Goal: Transaction & Acquisition: Download file/media

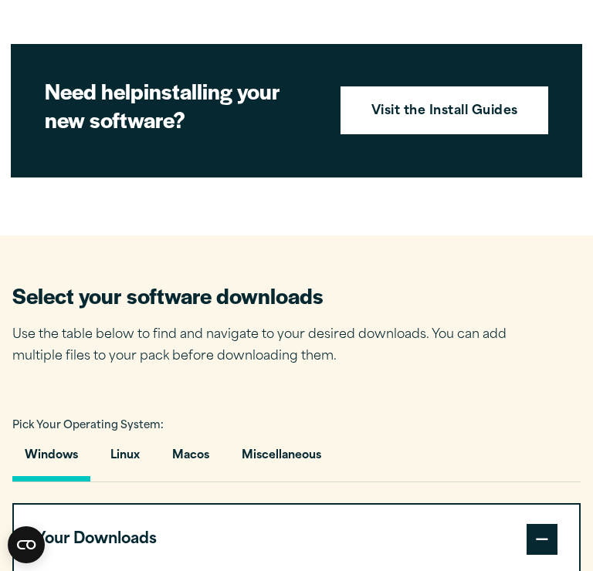
scroll to position [637, 0]
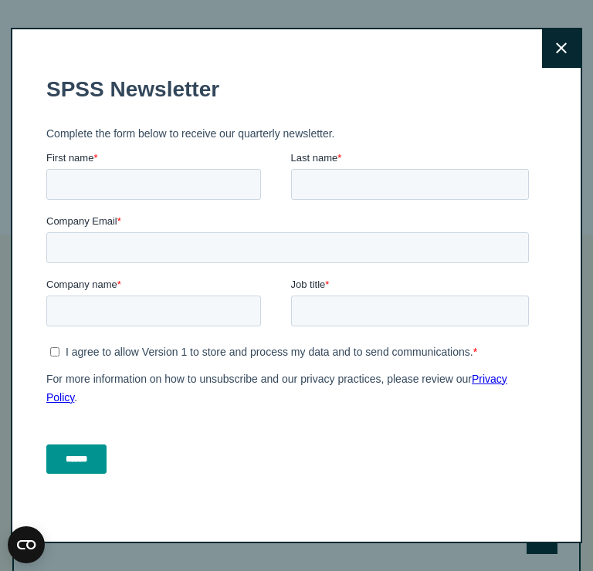
click at [557, 45] on icon at bounding box center [561, 48] width 11 height 12
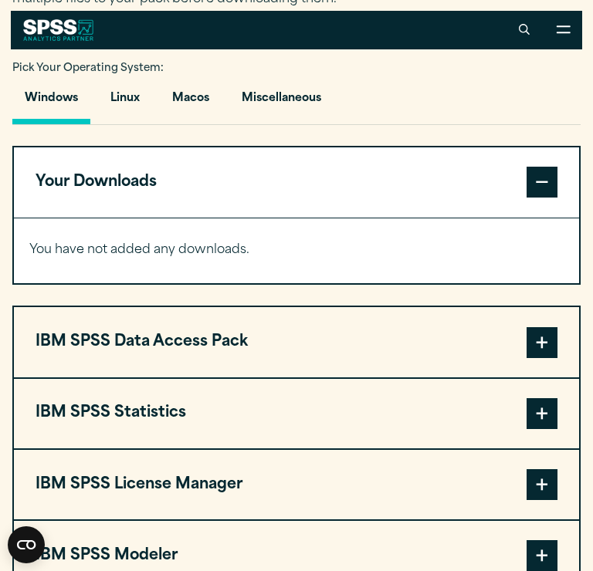
scroll to position [942, 0]
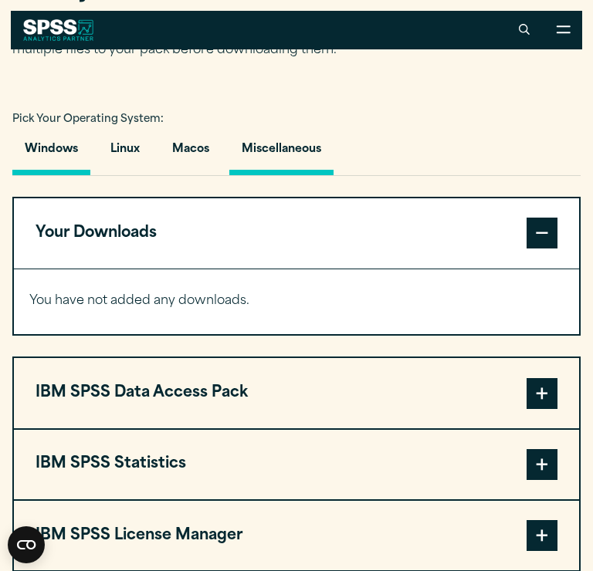
click at [283, 146] on button "Miscellaneous" at bounding box center [281, 153] width 104 height 44
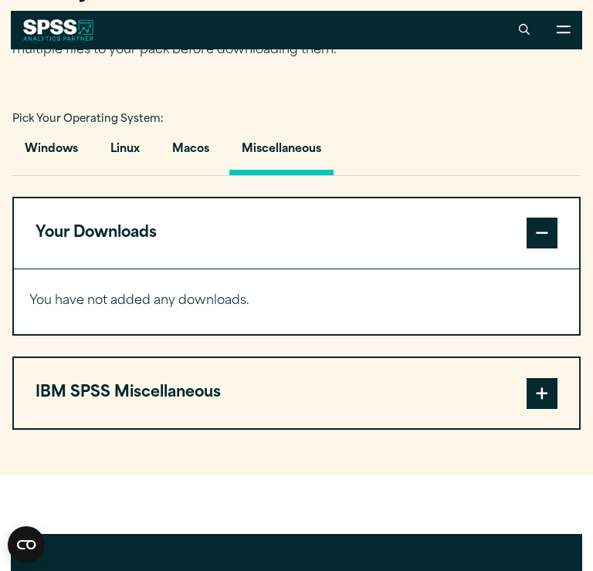
click at [216, 392] on button "IBM SPSS Miscellaneous" at bounding box center [296, 392] width 565 height 69
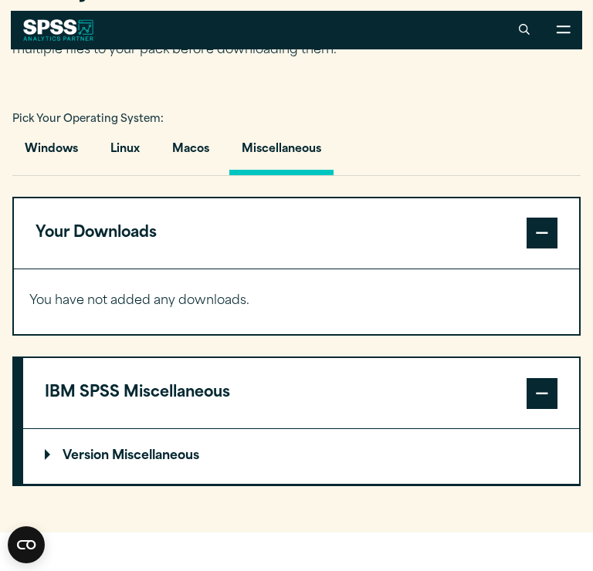
click at [185, 456] on p "Version Miscellaneous" at bounding box center [122, 456] width 154 height 12
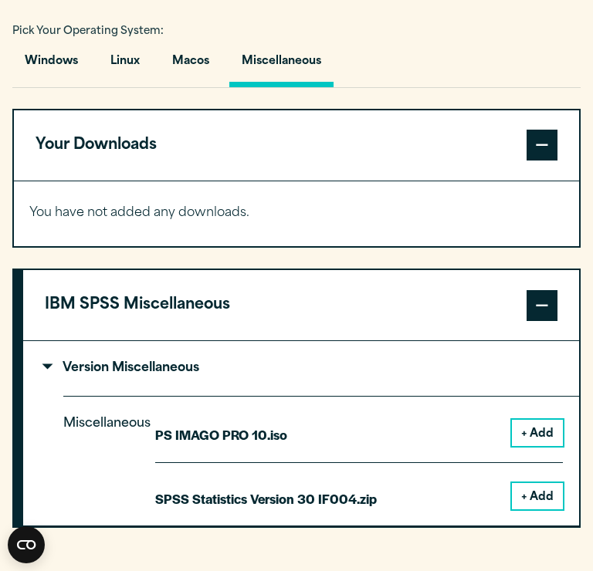
scroll to position [1054, 0]
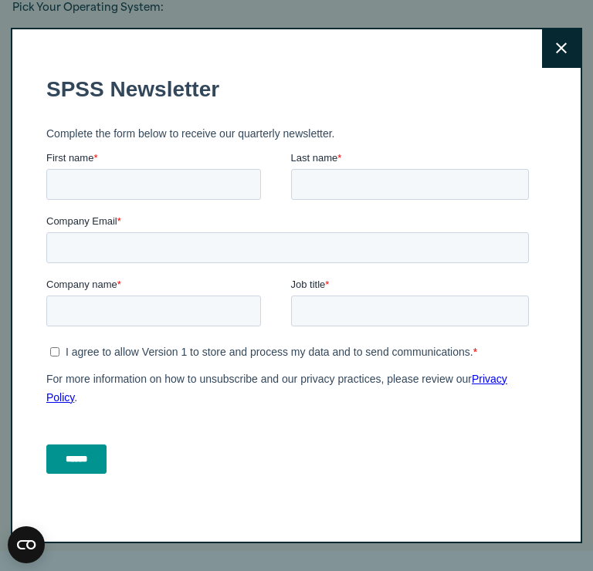
click at [562, 49] on icon at bounding box center [561, 47] width 11 height 11
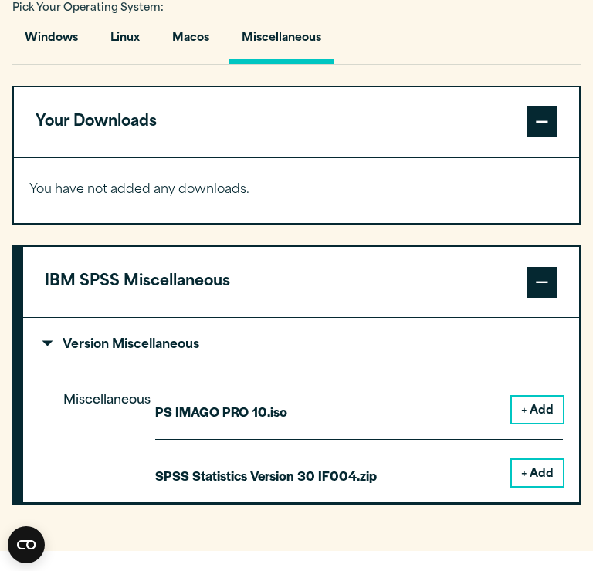
click at [530, 480] on button "+ Add" at bounding box center [537, 473] width 51 height 26
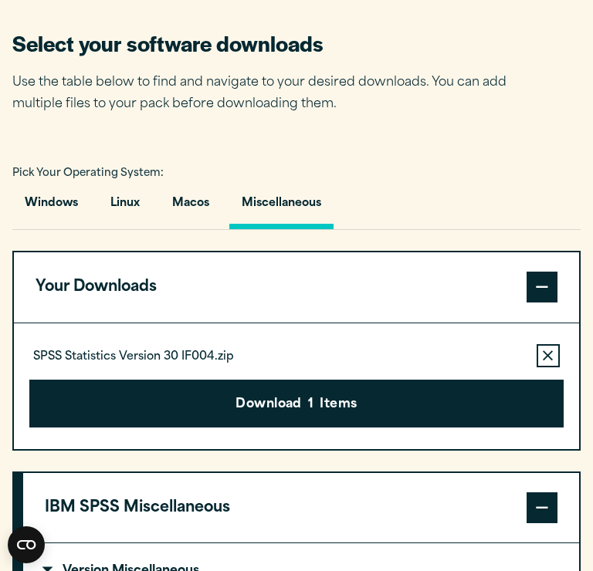
scroll to position [910, 0]
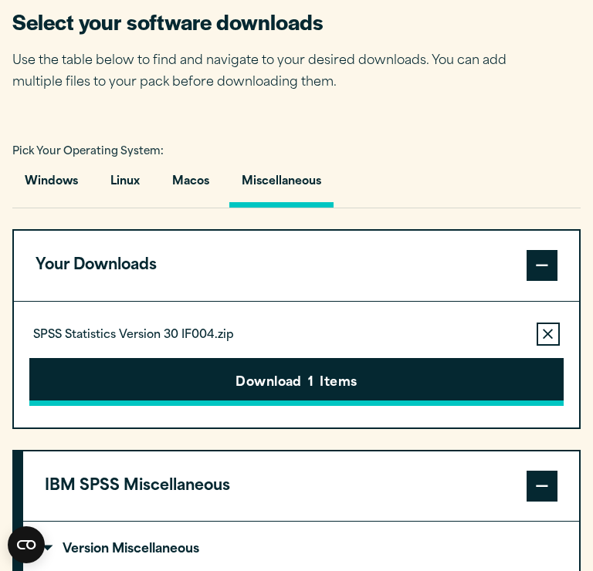
click at [293, 381] on button "Download 1 Items" at bounding box center [295, 382] width 533 height 48
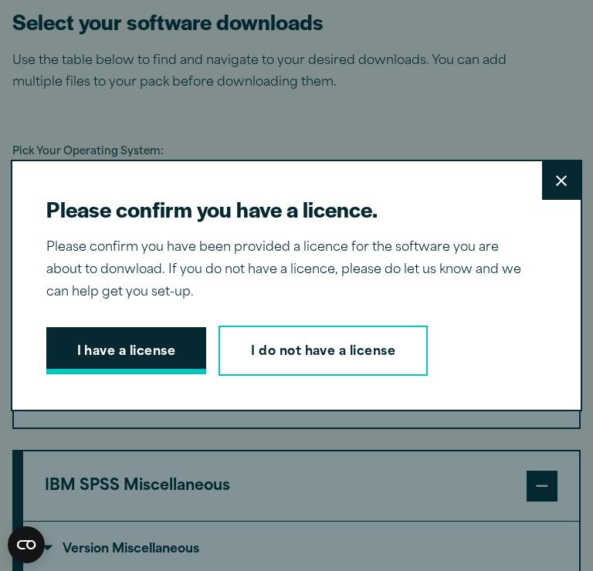
click at [170, 357] on button "I have a license" at bounding box center [126, 351] width 161 height 48
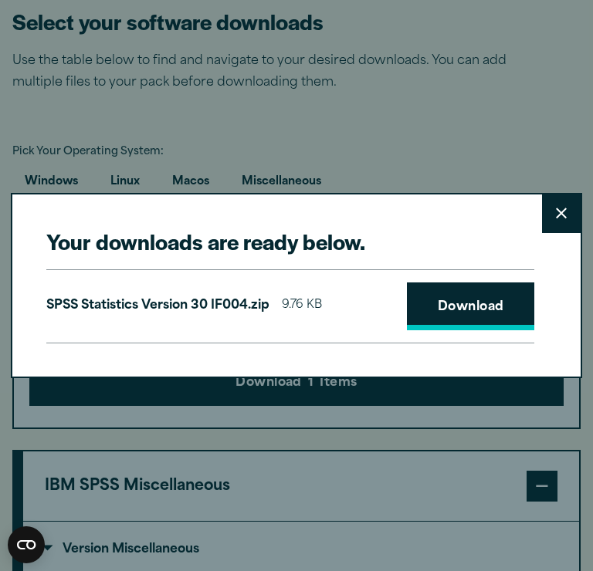
click at [475, 306] on link "Download" at bounding box center [471, 307] width 128 height 48
click at [168, 311] on p "SPSS Statistics Version 30 IF004.zip" at bounding box center [157, 306] width 223 height 22
click at [447, 297] on link "Download" at bounding box center [471, 307] width 128 height 48
click at [497, 431] on div "Your downloads are ready below. Close SPSS Statistics Version 30 IF004.zip 9.76…" at bounding box center [296, 285] width 593 height 571
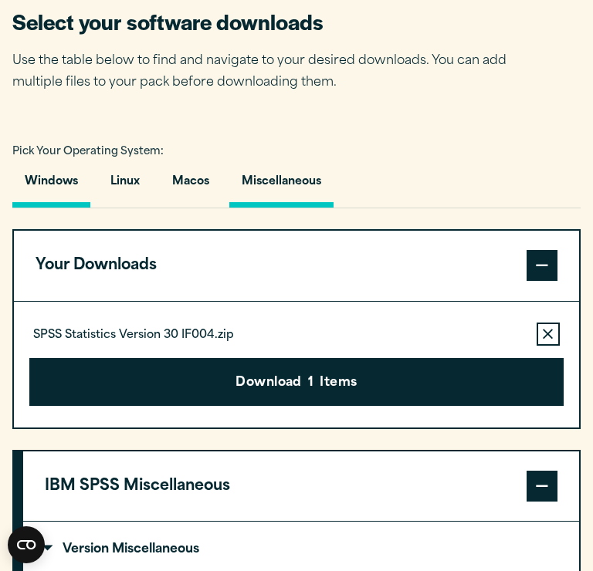
click at [66, 180] on button "Windows" at bounding box center [51, 186] width 78 height 44
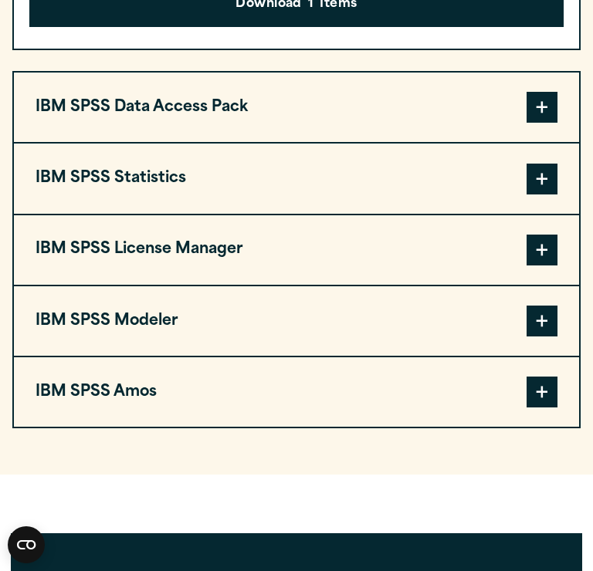
scroll to position [1301, 0]
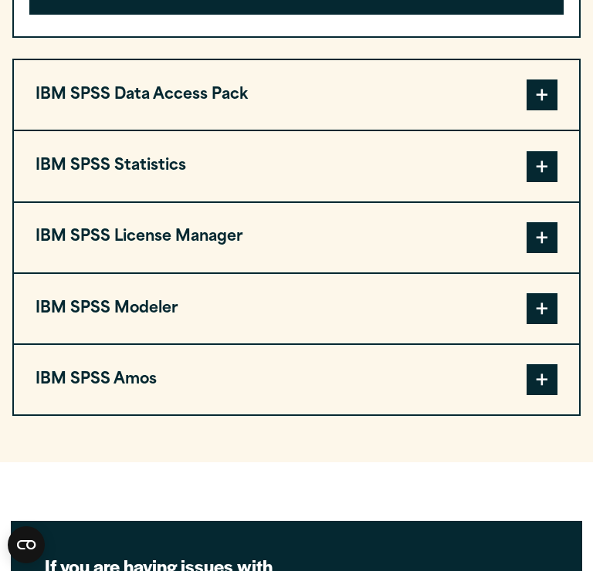
click at [381, 402] on button "IBM SPSS Amos" at bounding box center [296, 379] width 565 height 69
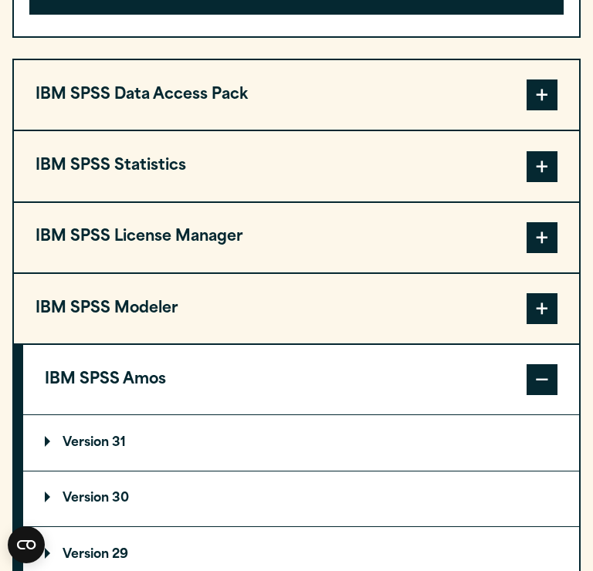
click at [226, 157] on button "IBM SPSS Statistics" at bounding box center [296, 165] width 565 height 69
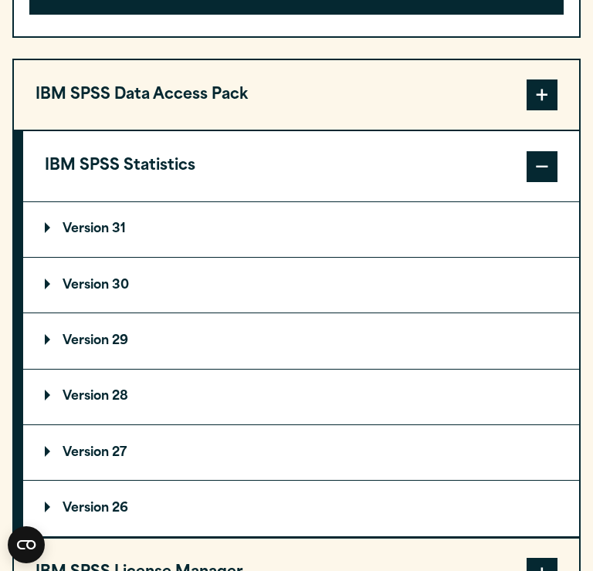
click at [97, 289] on p "Version 30" at bounding box center [87, 285] width 84 height 12
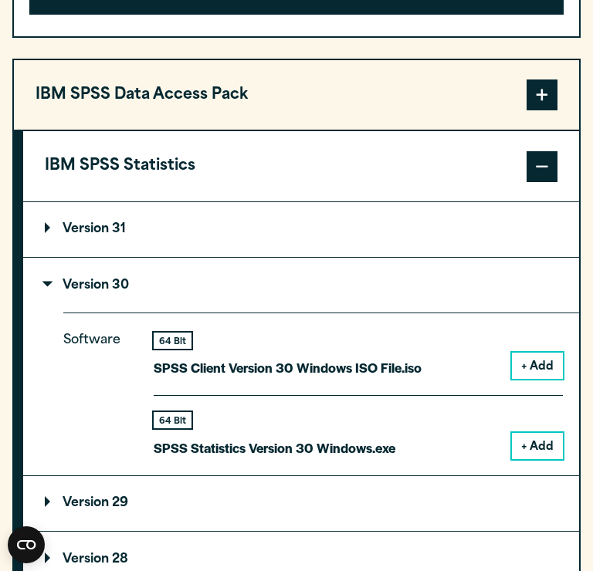
click at [527, 436] on button "+ Add" at bounding box center [537, 446] width 51 height 26
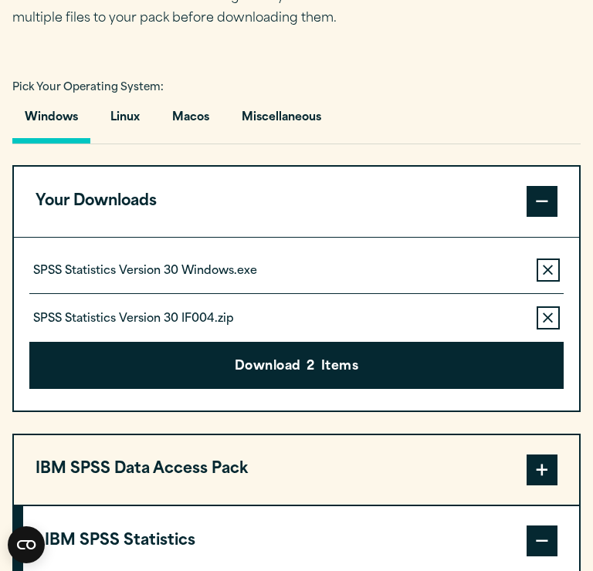
scroll to position [980, 0]
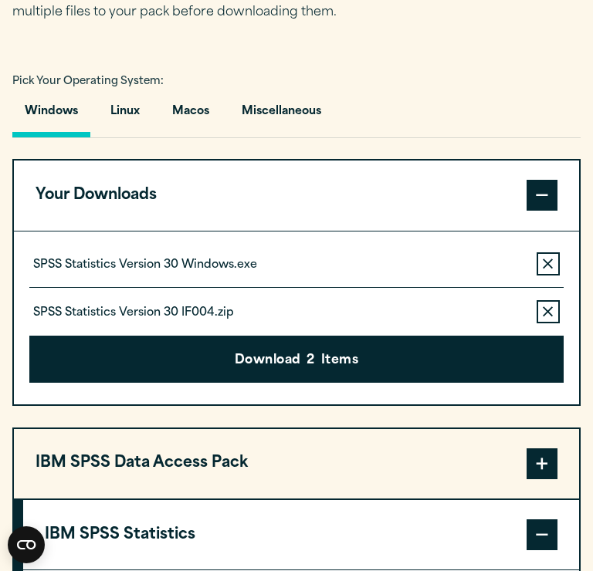
click at [550, 309] on icon "button" at bounding box center [548, 311] width 10 height 11
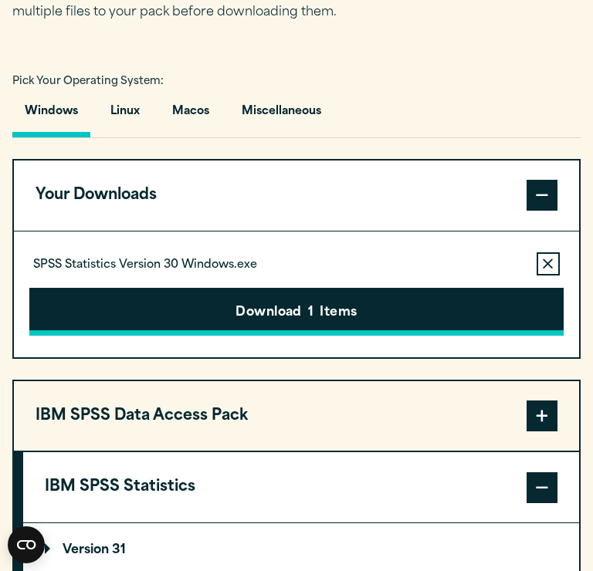
click at [360, 306] on button "Download 1 Items" at bounding box center [295, 312] width 533 height 48
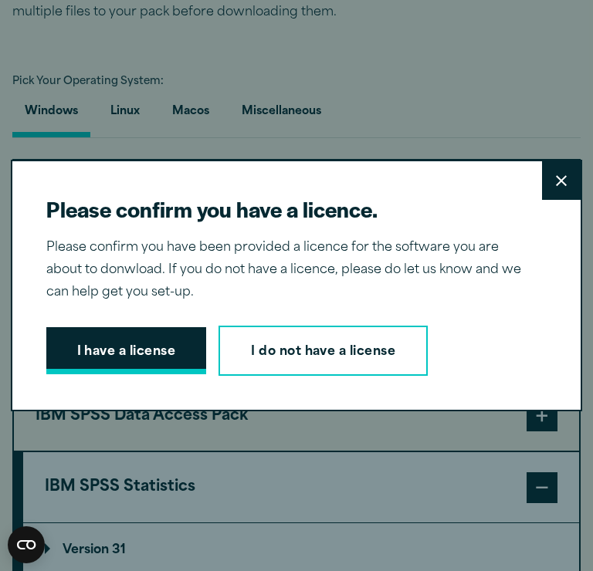
click at [136, 347] on button "I have a license" at bounding box center [126, 351] width 161 height 48
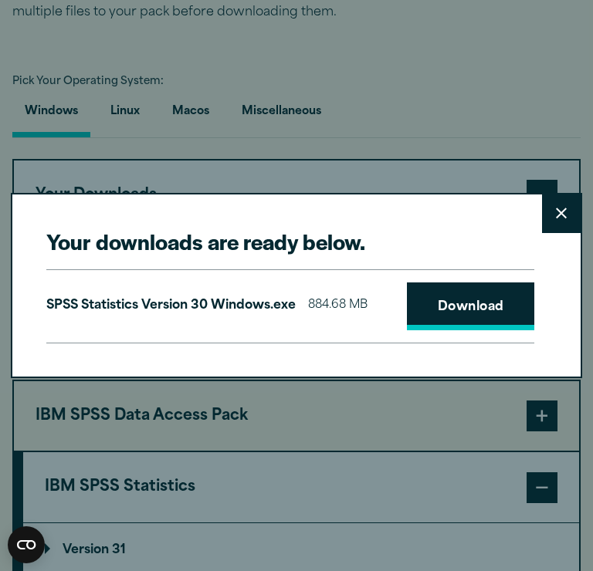
click at [454, 304] on link "Download" at bounding box center [471, 307] width 128 height 48
click at [559, 211] on icon at bounding box center [561, 213] width 11 height 11
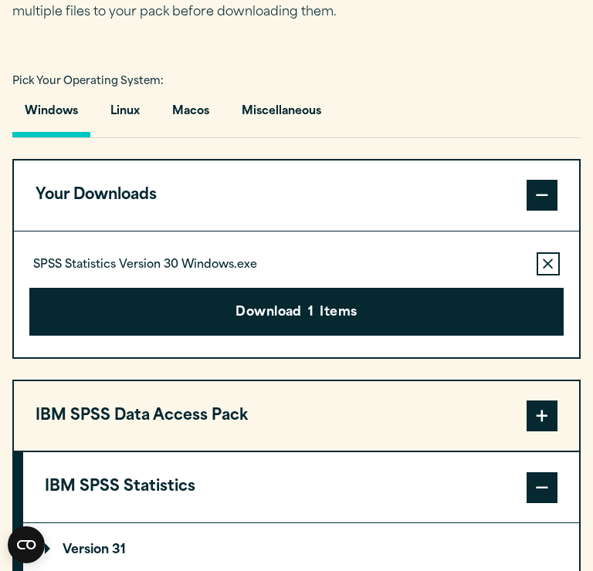
click at [550, 266] on icon "button" at bounding box center [548, 264] width 10 height 10
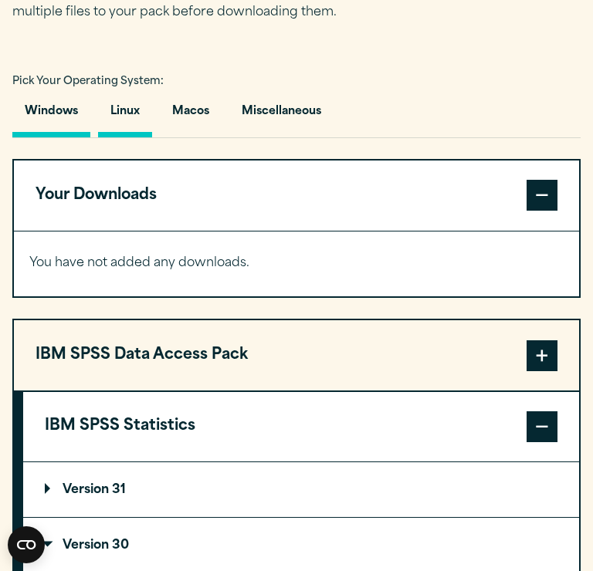
click at [123, 111] on button "Linux" at bounding box center [125, 115] width 54 height 44
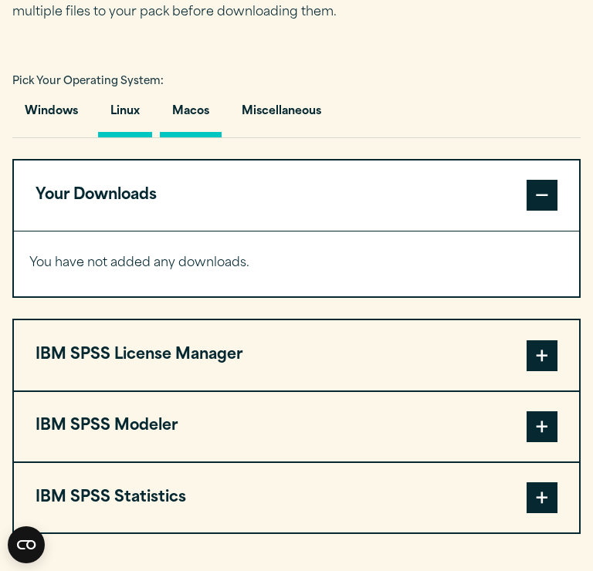
click at [184, 111] on button "Macos" at bounding box center [191, 115] width 62 height 44
click at [272, 103] on button "Miscellaneous" at bounding box center [281, 115] width 104 height 44
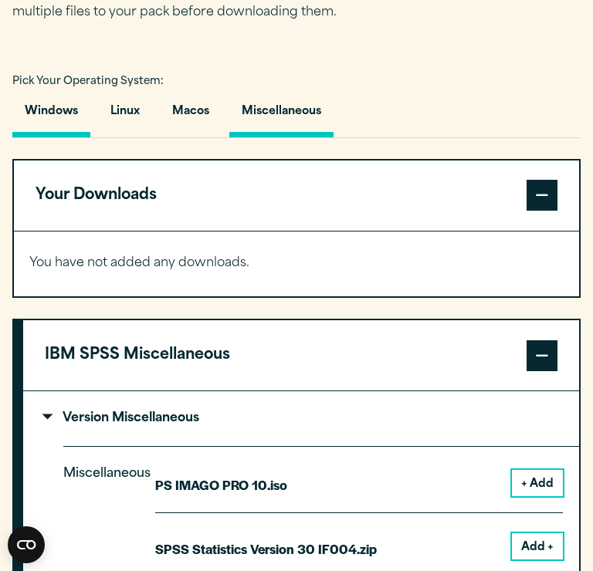
click at [56, 117] on button "Windows" at bounding box center [51, 115] width 78 height 44
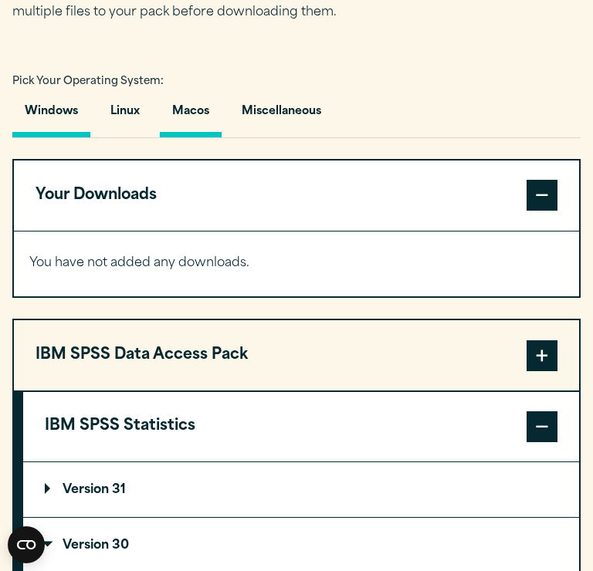
click at [198, 119] on button "Macos" at bounding box center [191, 115] width 62 height 44
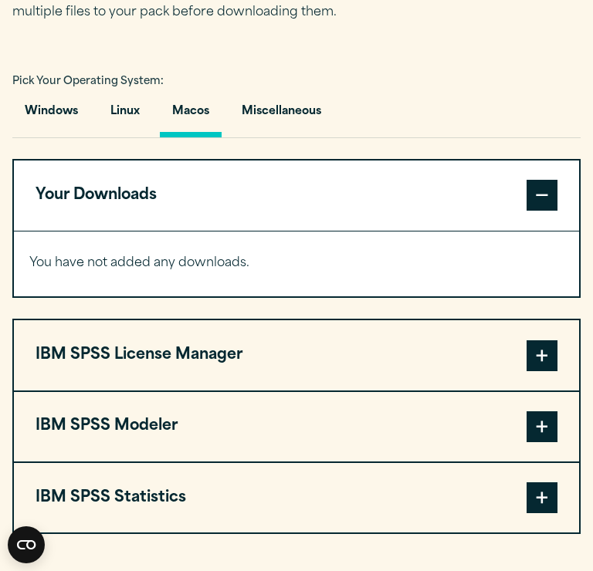
click at [542, 487] on span at bounding box center [541, 497] width 31 height 31
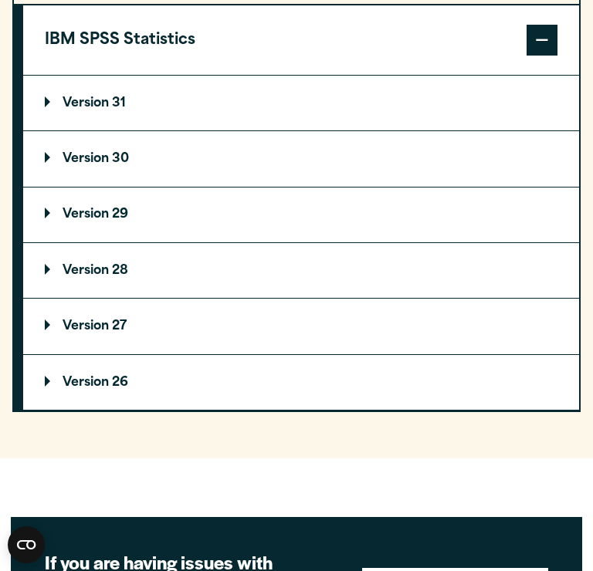
scroll to position [1453, 0]
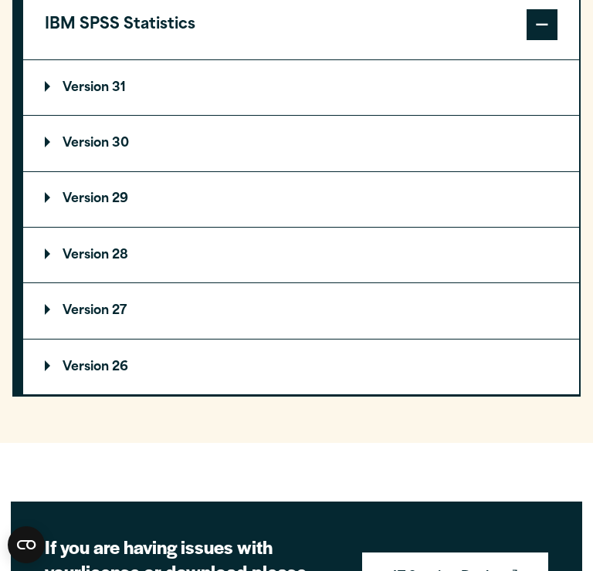
click at [105, 138] on p "Version 30" at bounding box center [87, 143] width 84 height 12
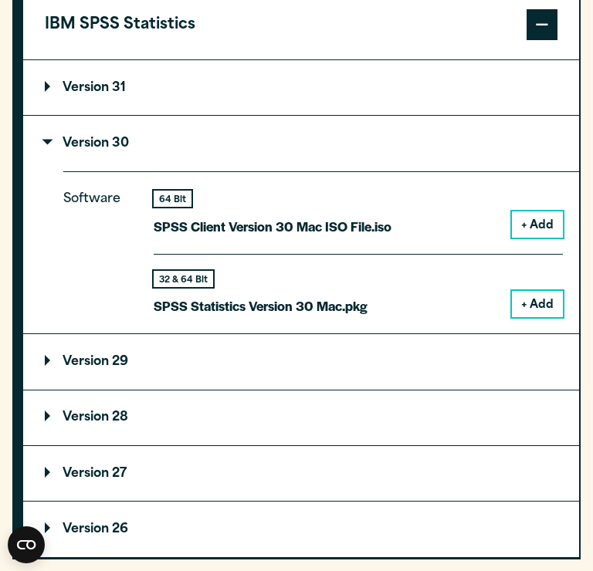
click at [543, 291] on button "+ Add" at bounding box center [537, 304] width 51 height 26
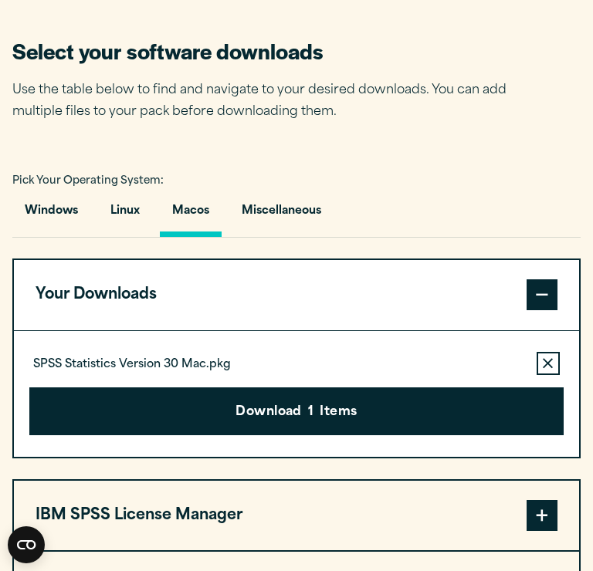
scroll to position [881, 0]
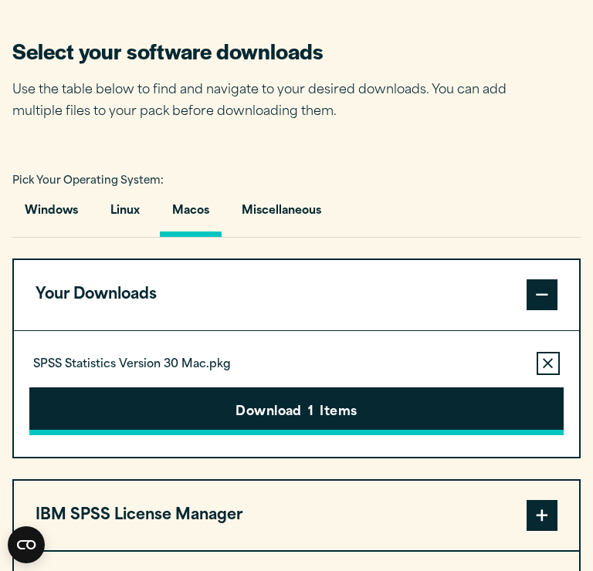
click at [308, 406] on span "1" at bounding box center [310, 413] width 5 height 20
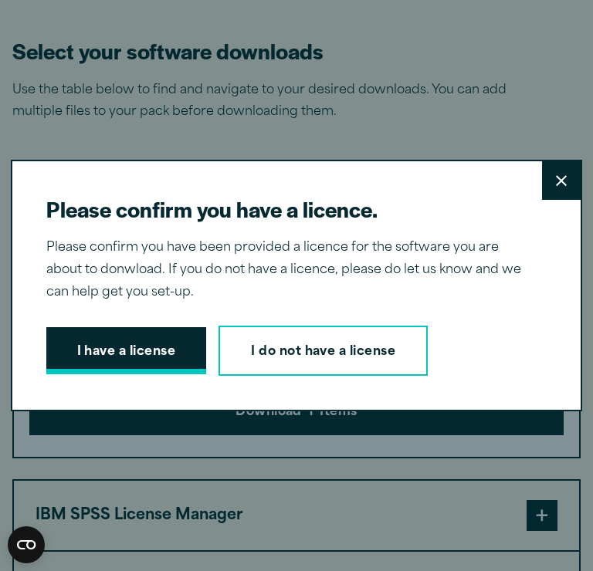
click at [138, 359] on button "I have a license" at bounding box center [126, 351] width 161 height 48
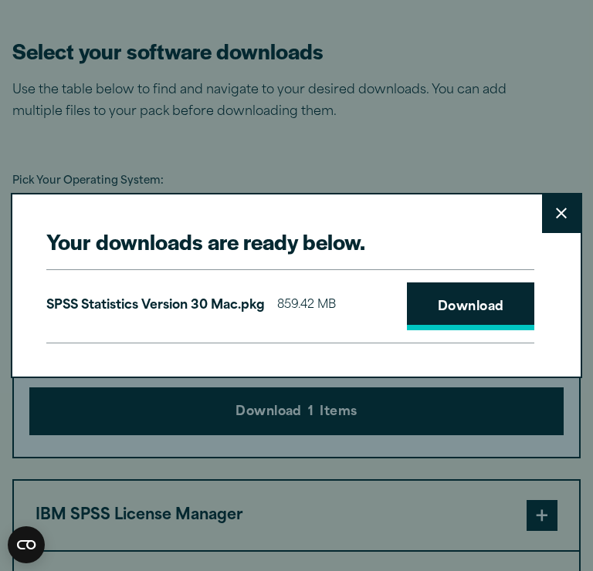
click at [490, 312] on link "Download" at bounding box center [471, 307] width 128 height 48
click at [563, 215] on icon at bounding box center [561, 213] width 11 height 11
